Goal: Task Accomplishment & Management: Complete application form

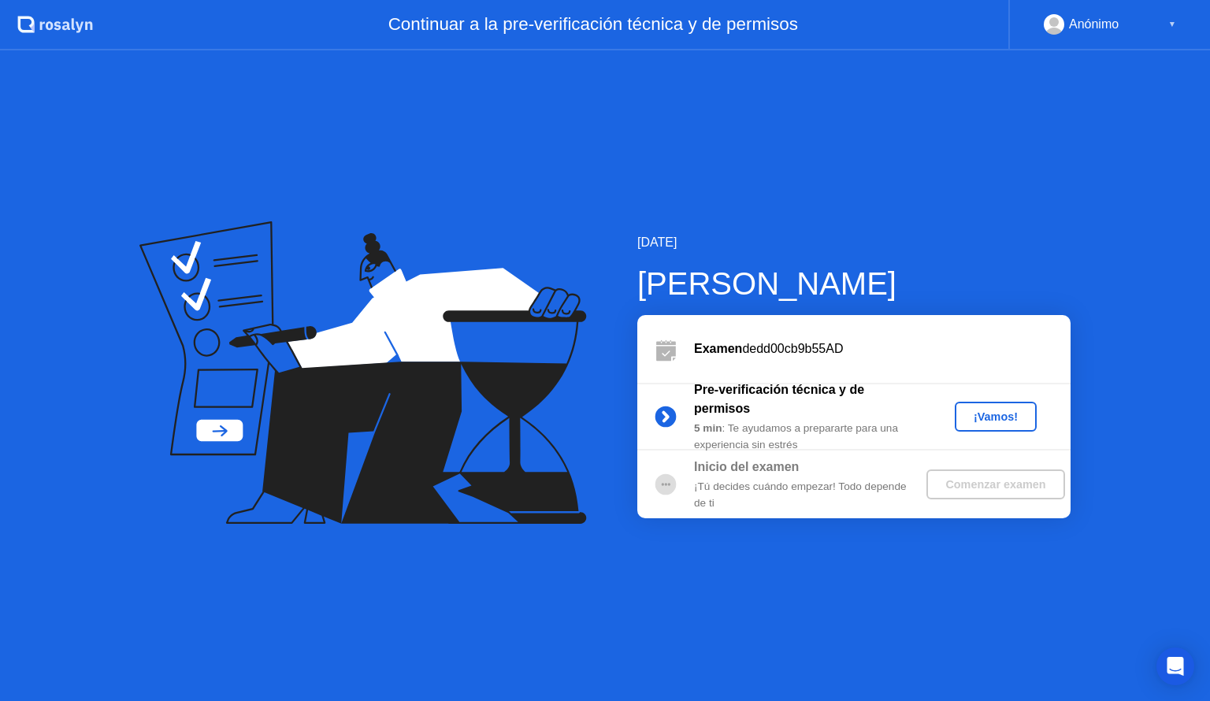
click at [973, 482] on div "Comenzar examen" at bounding box center [994, 484] width 125 height 13
click at [1002, 411] on div "¡Vamos!" at bounding box center [995, 416] width 69 height 13
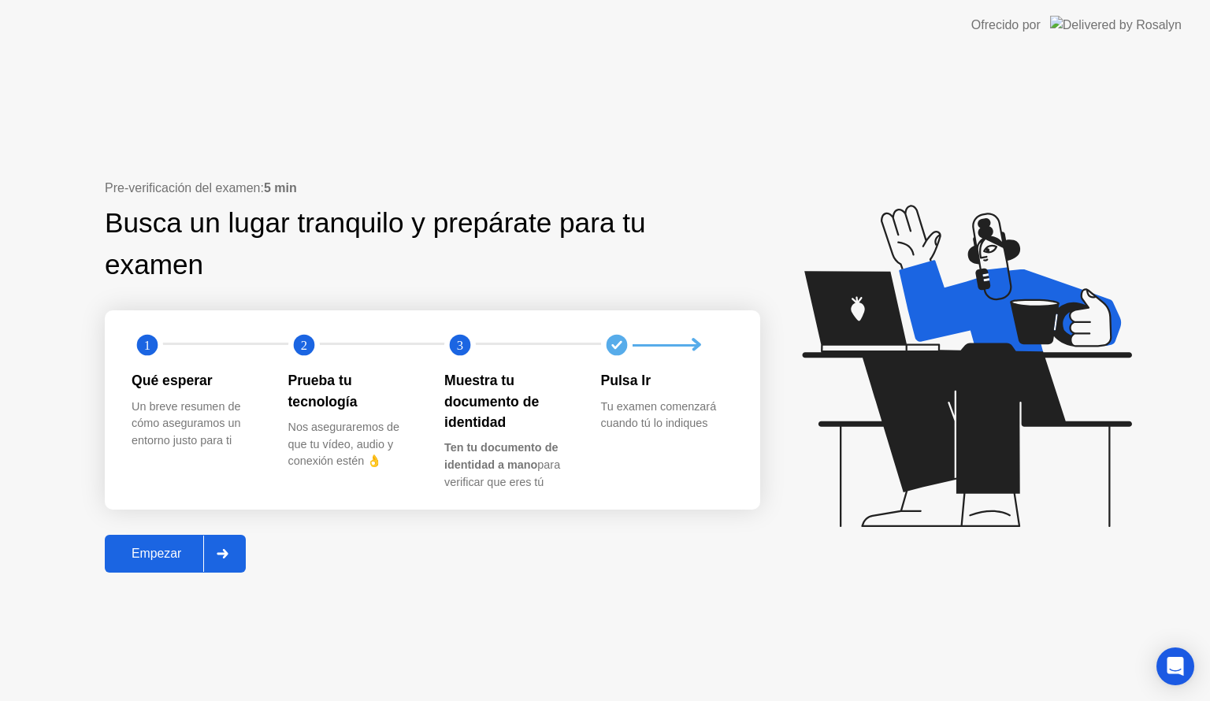
click at [195, 561] on div "Empezar" at bounding box center [156, 553] width 94 height 14
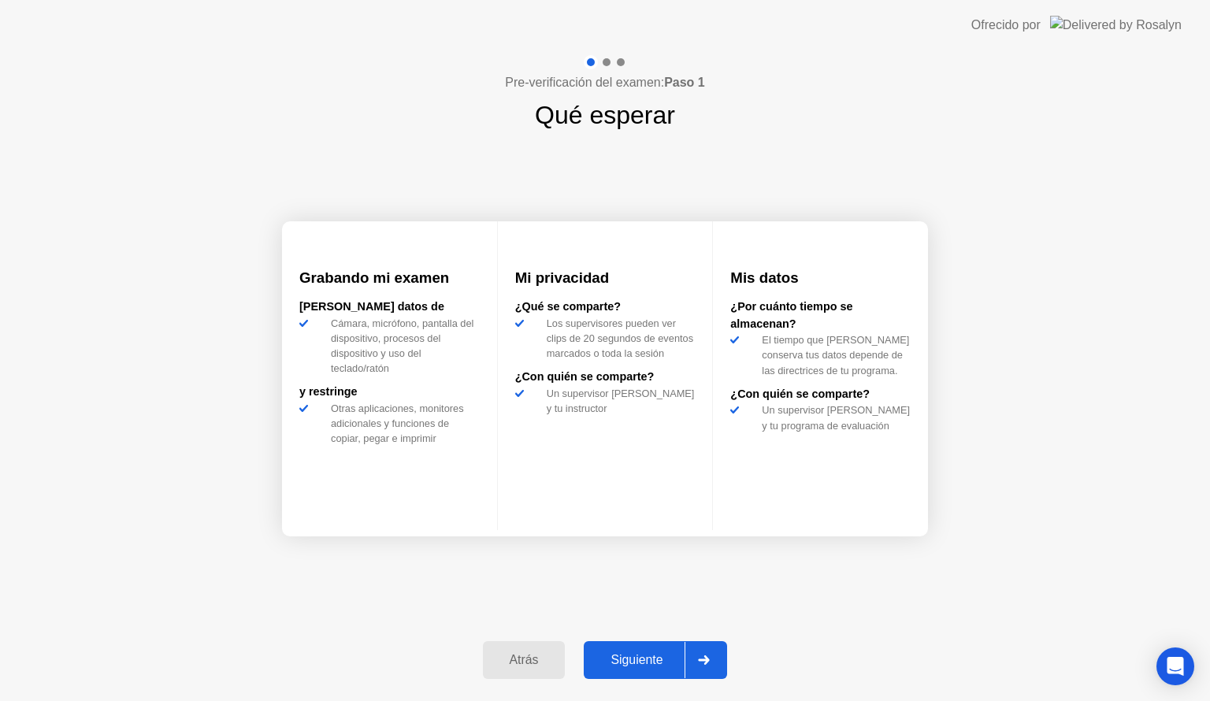
click at [628, 653] on div "Siguiente" at bounding box center [636, 660] width 96 height 14
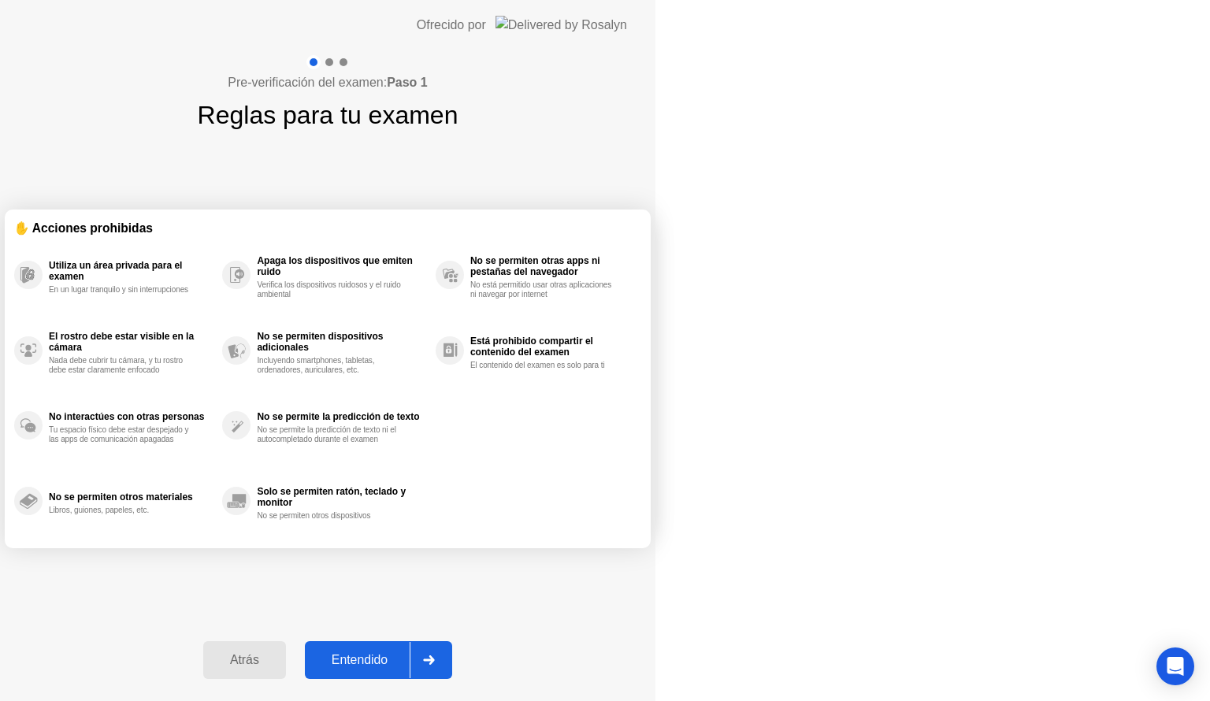
click at [409, 653] on div "Entendido" at bounding box center [359, 660] width 100 height 14
select select "**********"
select select "*******"
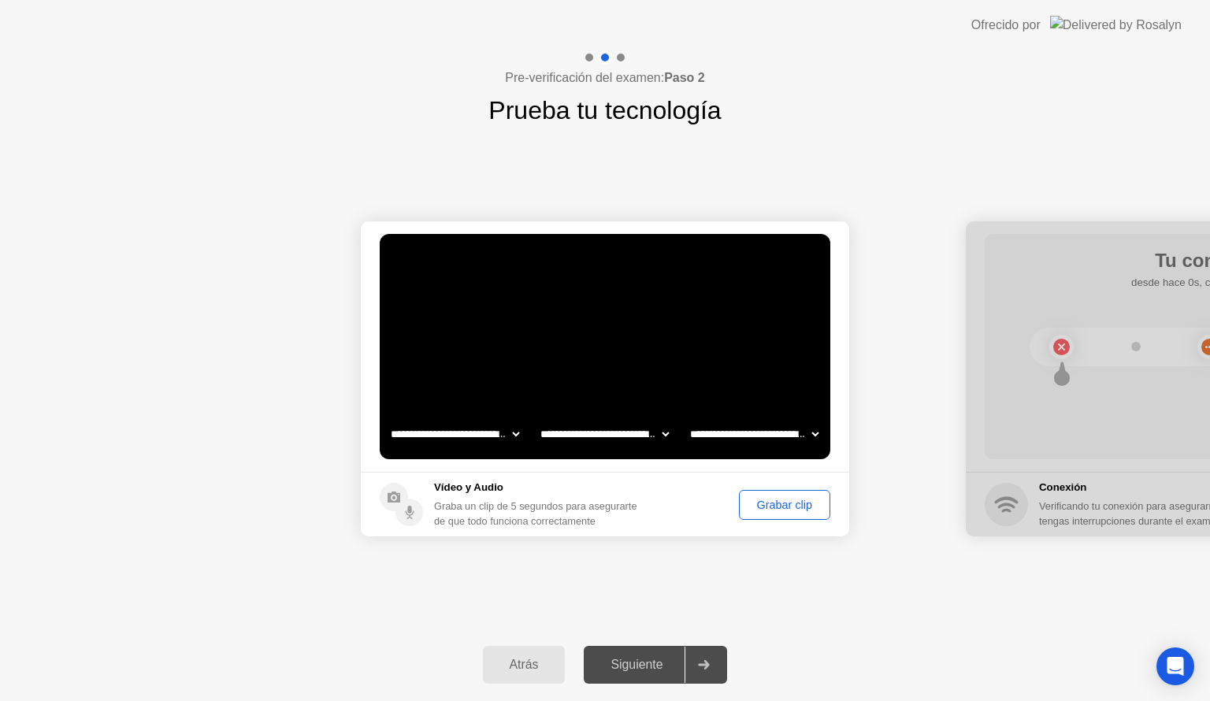
click at [762, 509] on div "Grabar clip" at bounding box center [784, 504] width 80 height 13
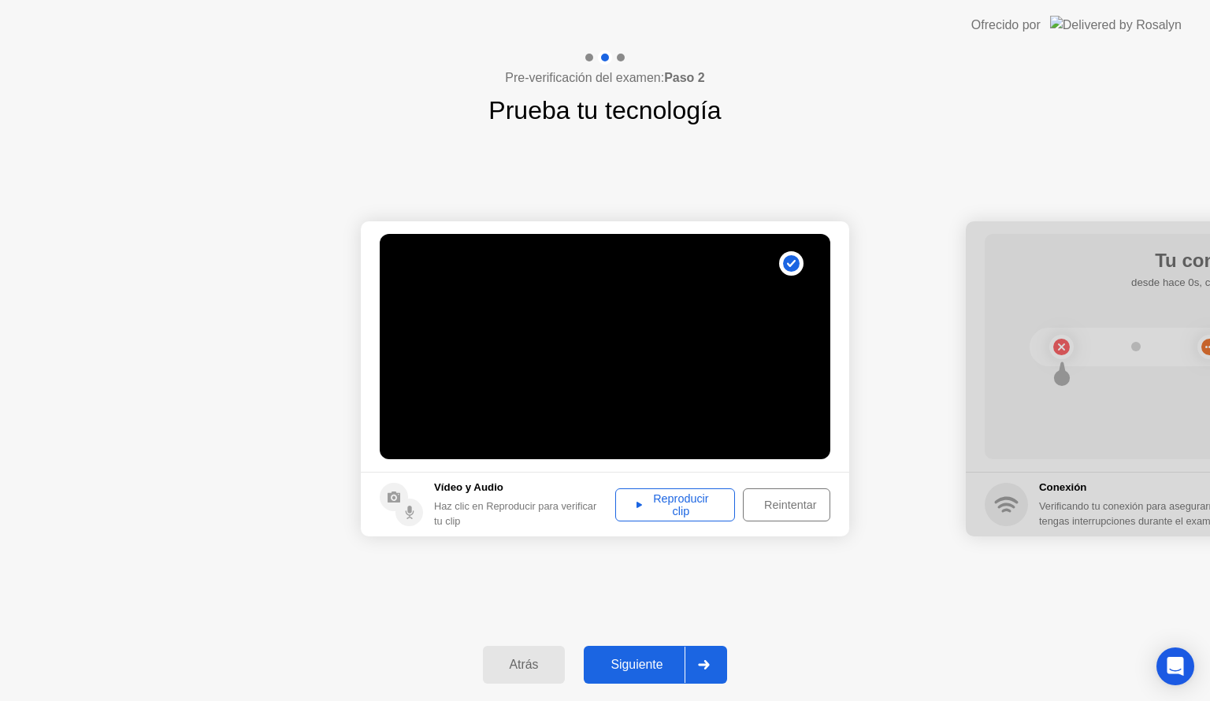
click at [705, 504] on div "Reproducir clip" at bounding box center [675, 504] width 109 height 25
click at [628, 658] on div "Siguiente" at bounding box center [636, 665] width 96 height 14
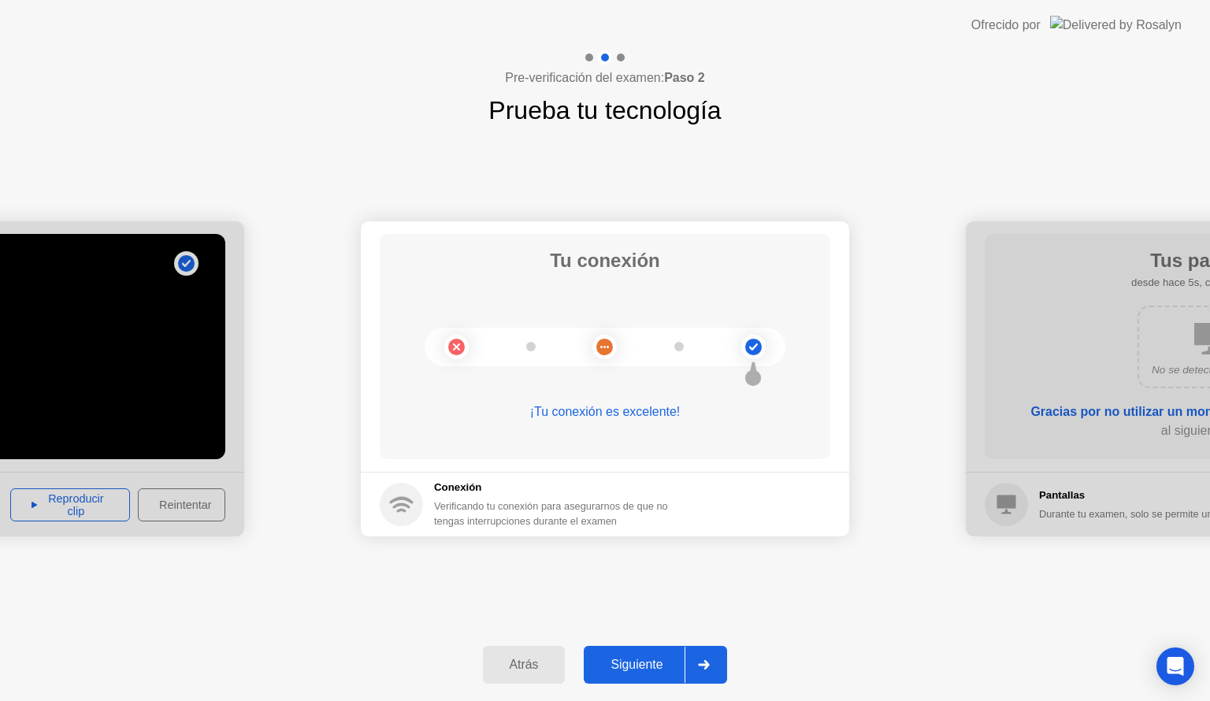
click at [655, 672] on div "Siguiente" at bounding box center [636, 665] width 96 height 14
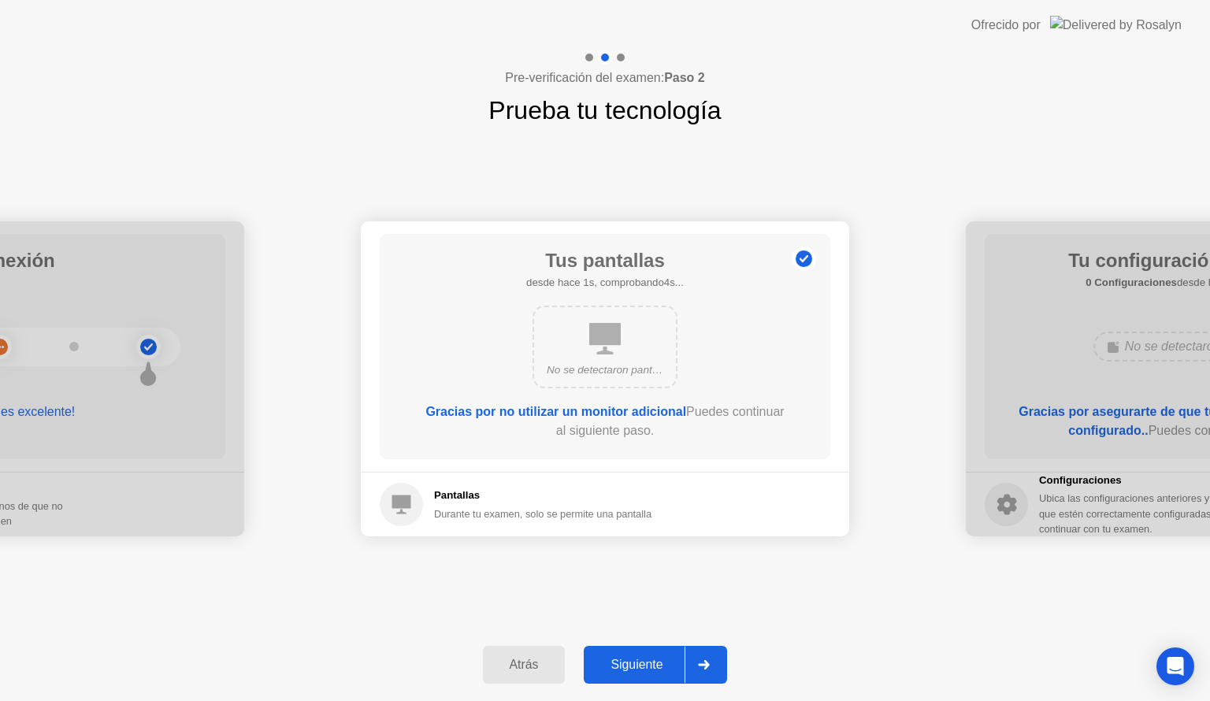
click at [655, 672] on div "Siguiente" at bounding box center [636, 665] width 96 height 14
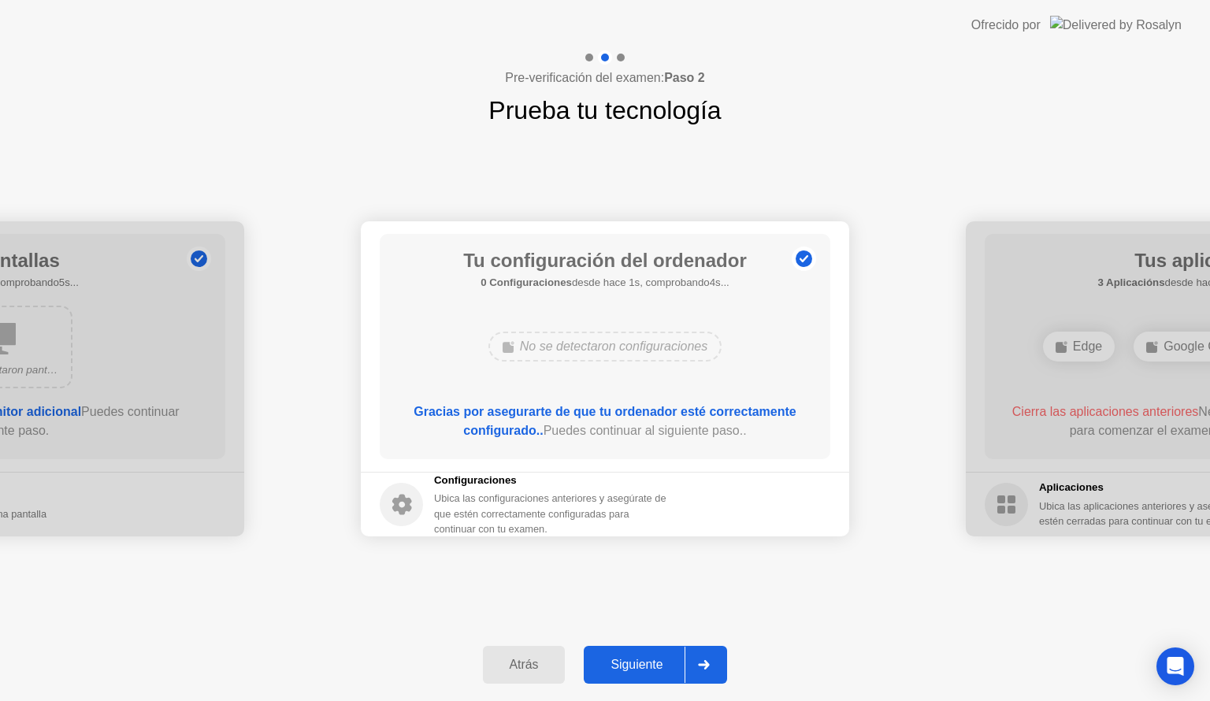
click at [655, 672] on div "Siguiente" at bounding box center [636, 665] width 96 height 14
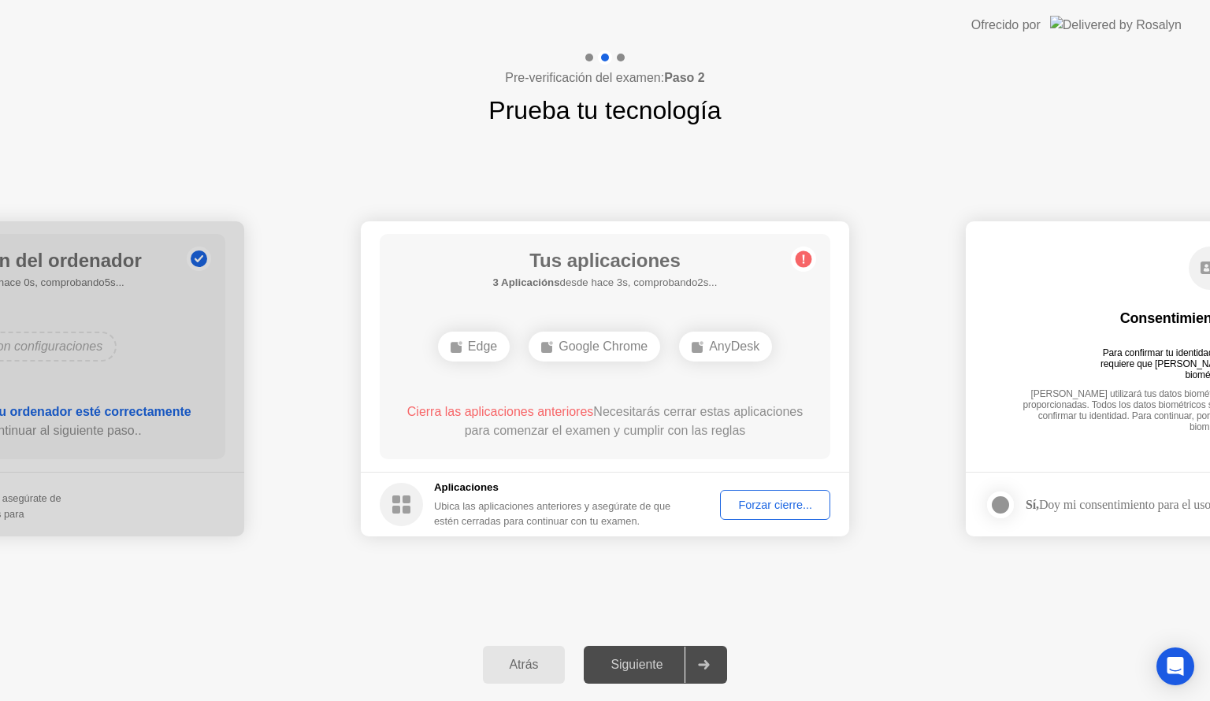
click at [737, 358] on div "AnyDesk" at bounding box center [725, 347] width 93 height 30
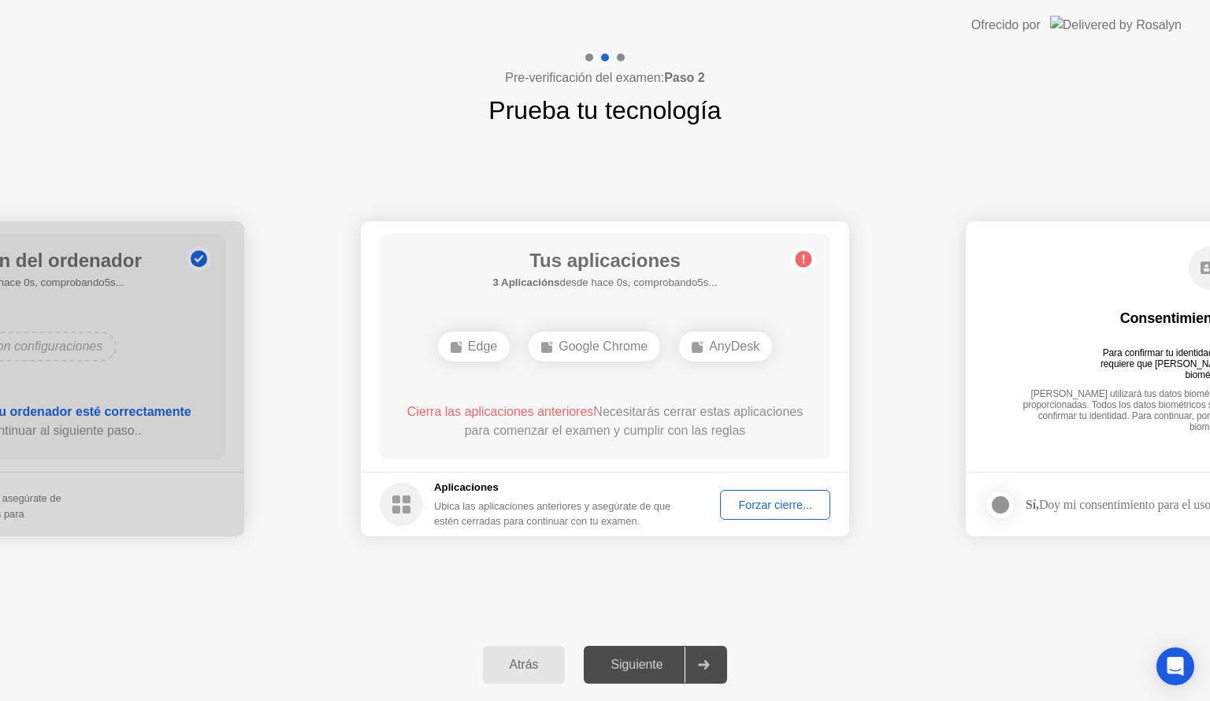
click at [787, 498] on div "Forzar cierre..." at bounding box center [774, 504] width 99 height 13
click at [859, 700] on div at bounding box center [605, 701] width 1210 height 0
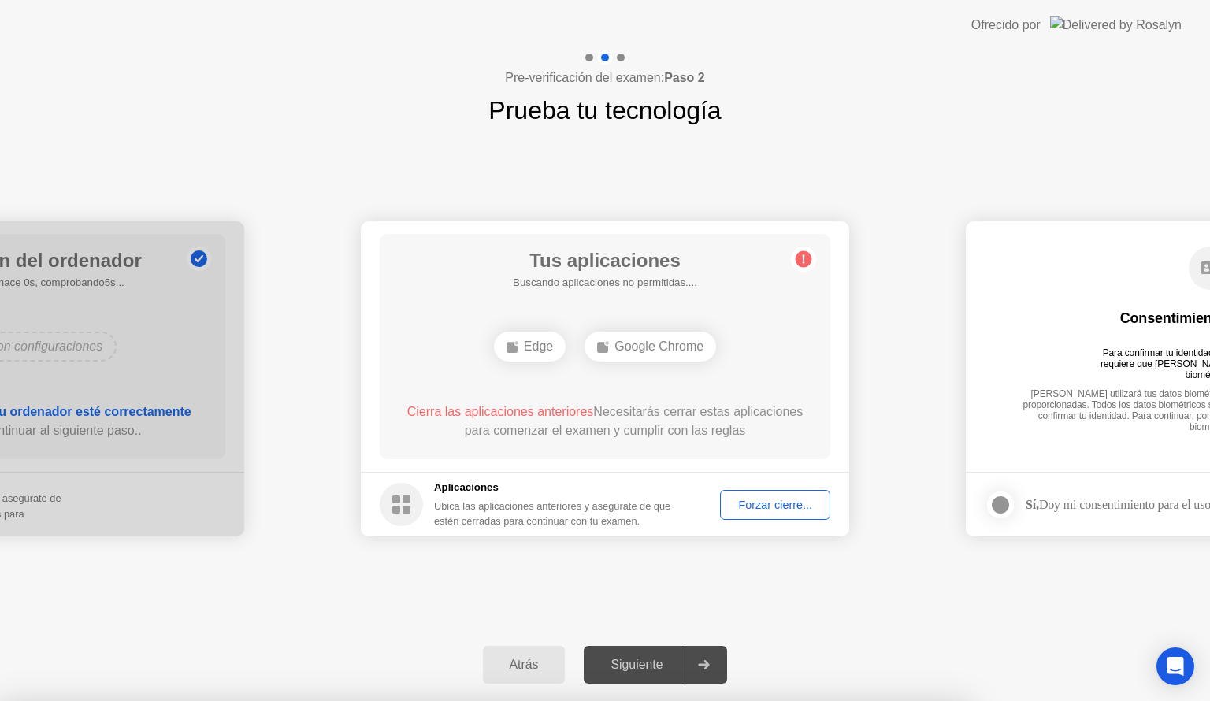
click at [765, 507] on div "Forzar cierre..." at bounding box center [774, 504] width 99 height 13
